Goal: Answer question/provide support: Answer question/provide support

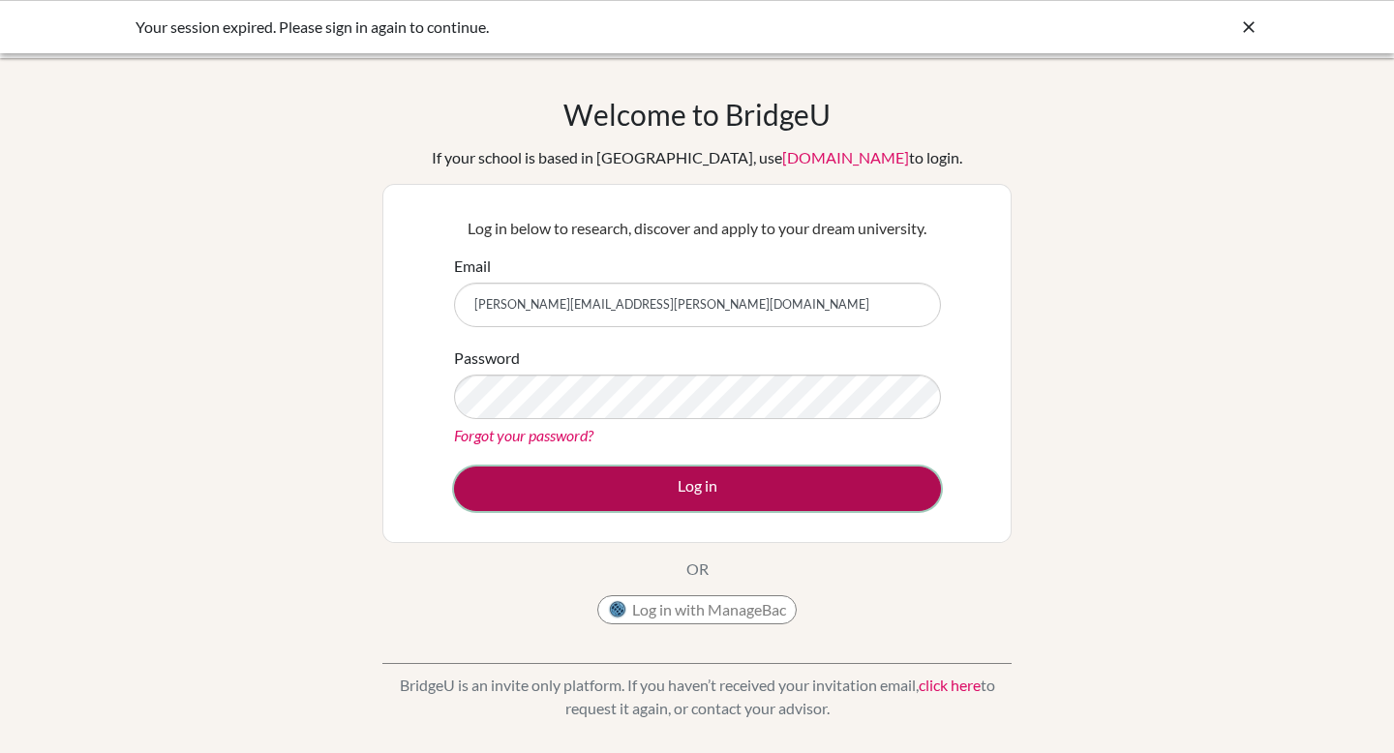
click at [698, 496] on button "Log in" at bounding box center [697, 489] width 487 height 45
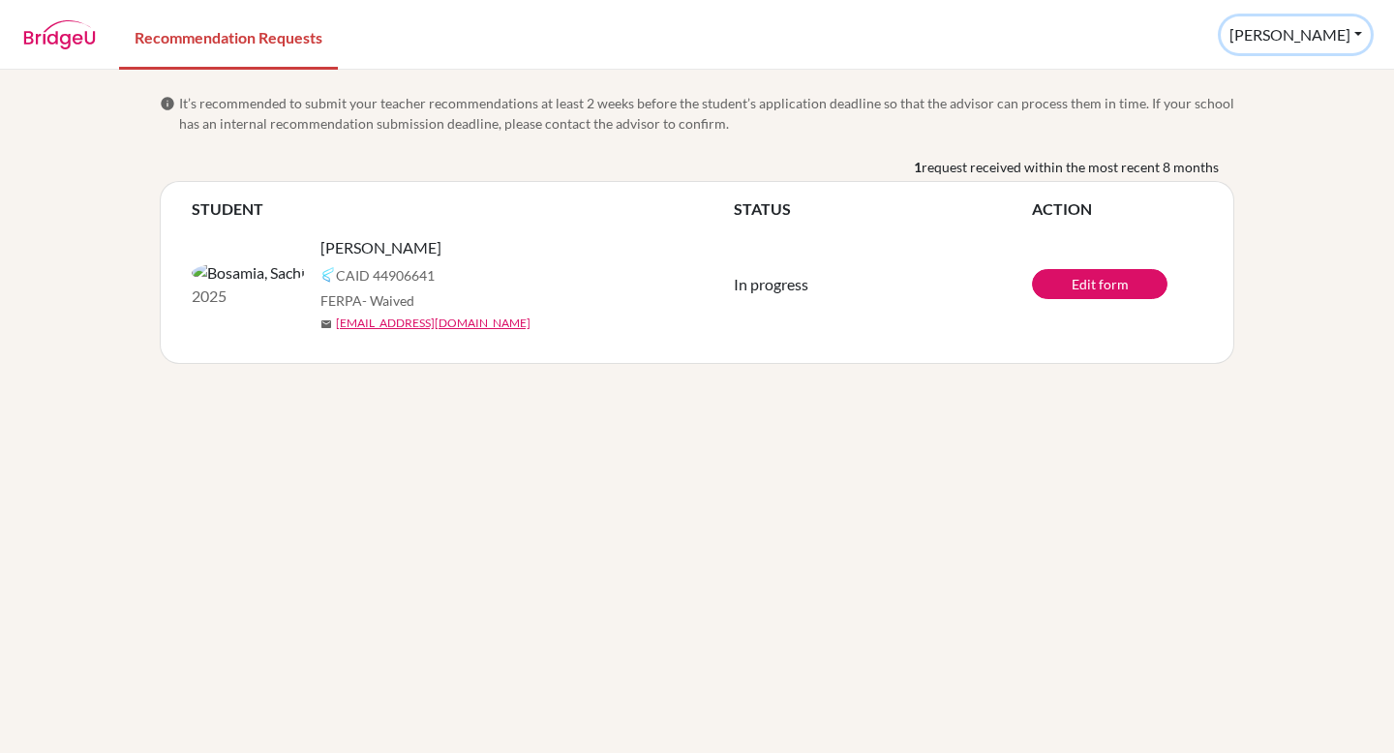
click at [1303, 44] on button "Gajendra" at bounding box center [1295, 34] width 150 height 37
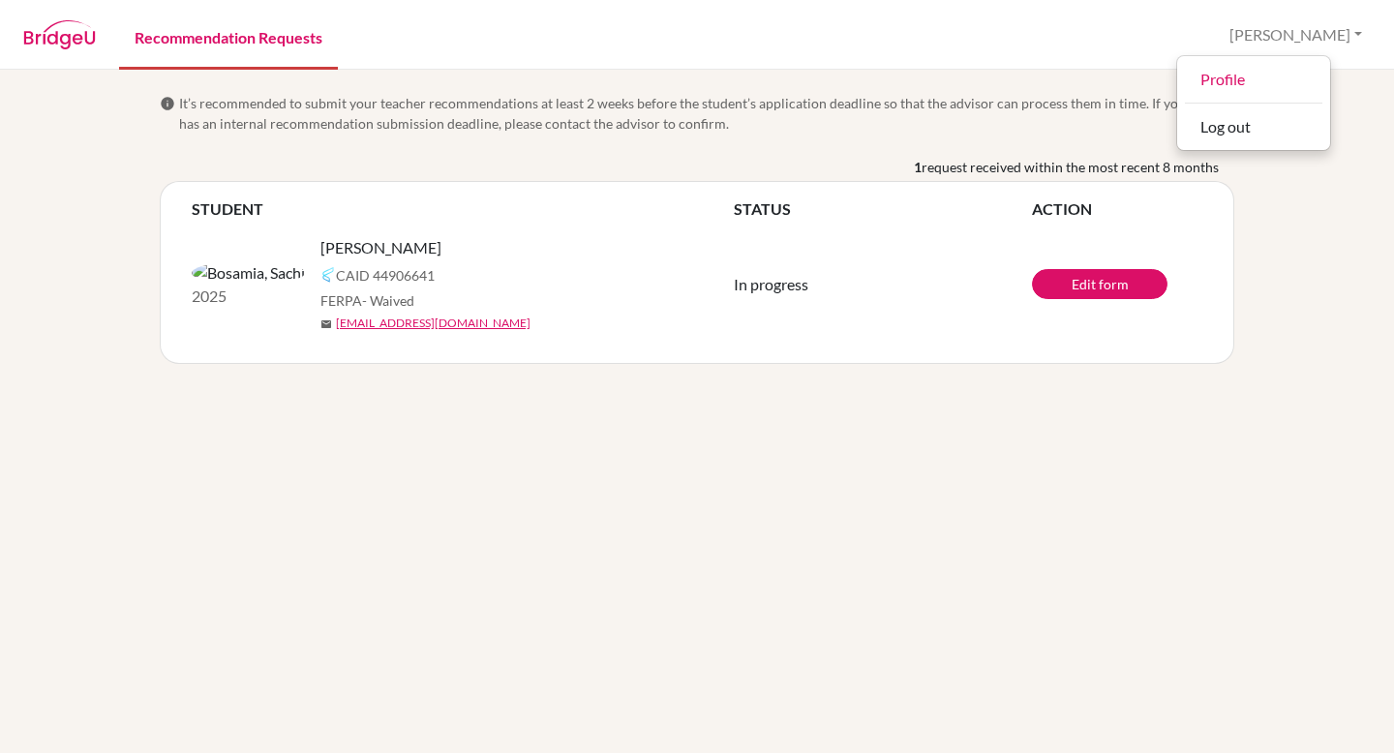
click at [226, 37] on link "Recommendation Requests" at bounding box center [228, 36] width 219 height 67
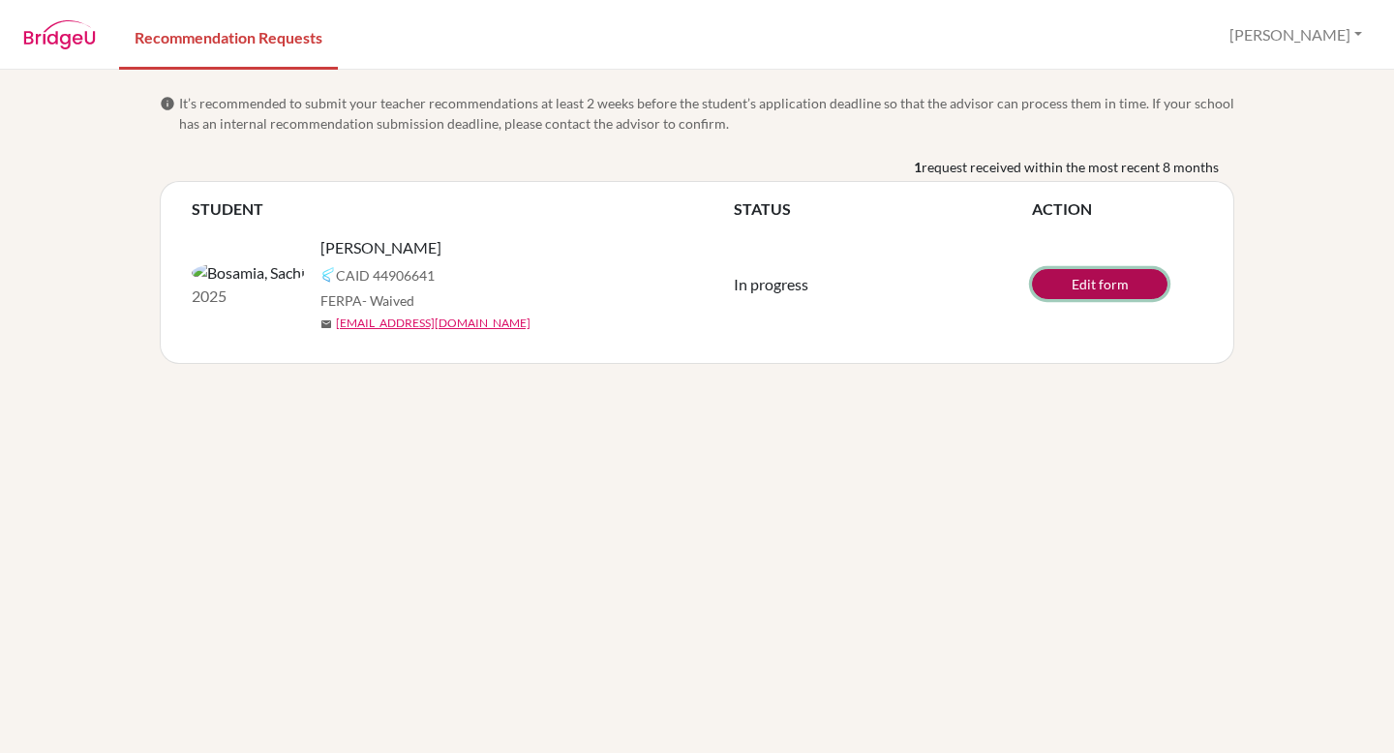
click at [1121, 284] on link "Edit form" at bounding box center [1100, 284] width 136 height 30
